Goal: Navigation & Orientation: Find specific page/section

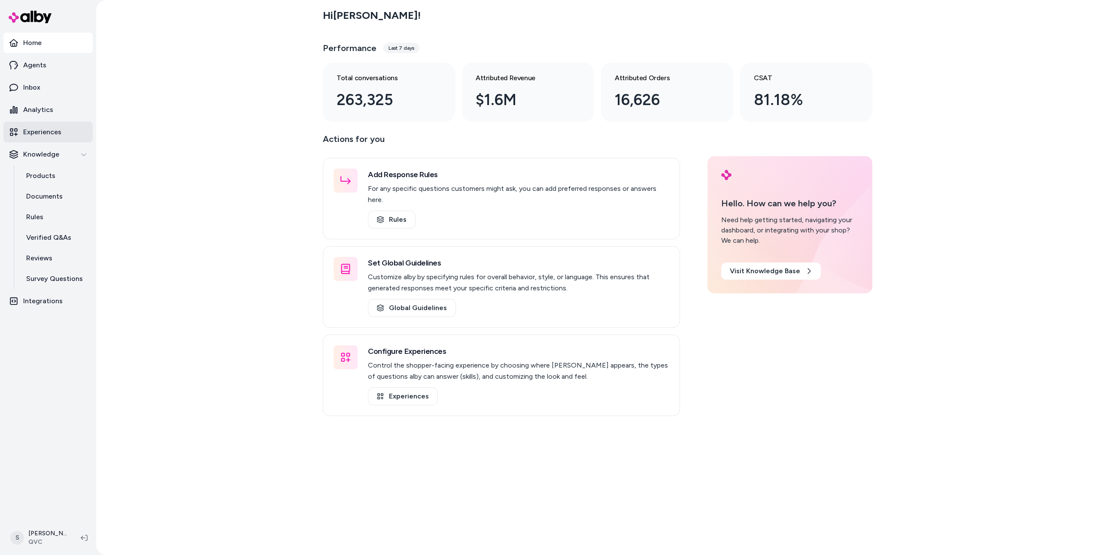
click at [57, 134] on p "Experiences" at bounding box center [42, 132] width 38 height 10
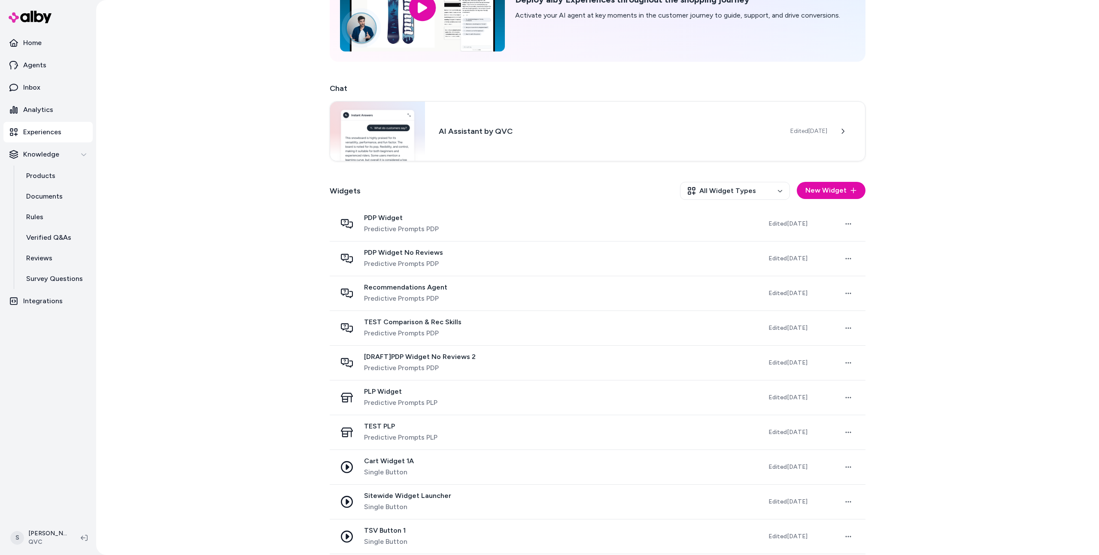
scroll to position [83, 0]
click at [35, 67] on p "Agents" at bounding box center [34, 65] width 23 height 10
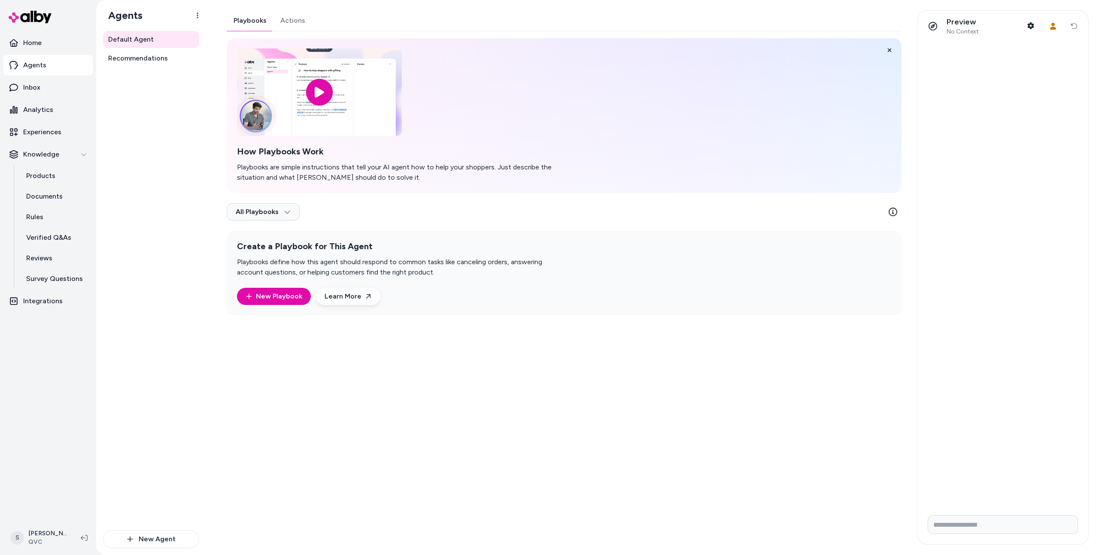
click at [293, 10] on div "Playbooks Actions How Playbooks Work Playbooks are simple instructions that tel…" at bounding box center [564, 162] width 675 height 305
